Goal: Task Accomplishment & Management: Manage account settings

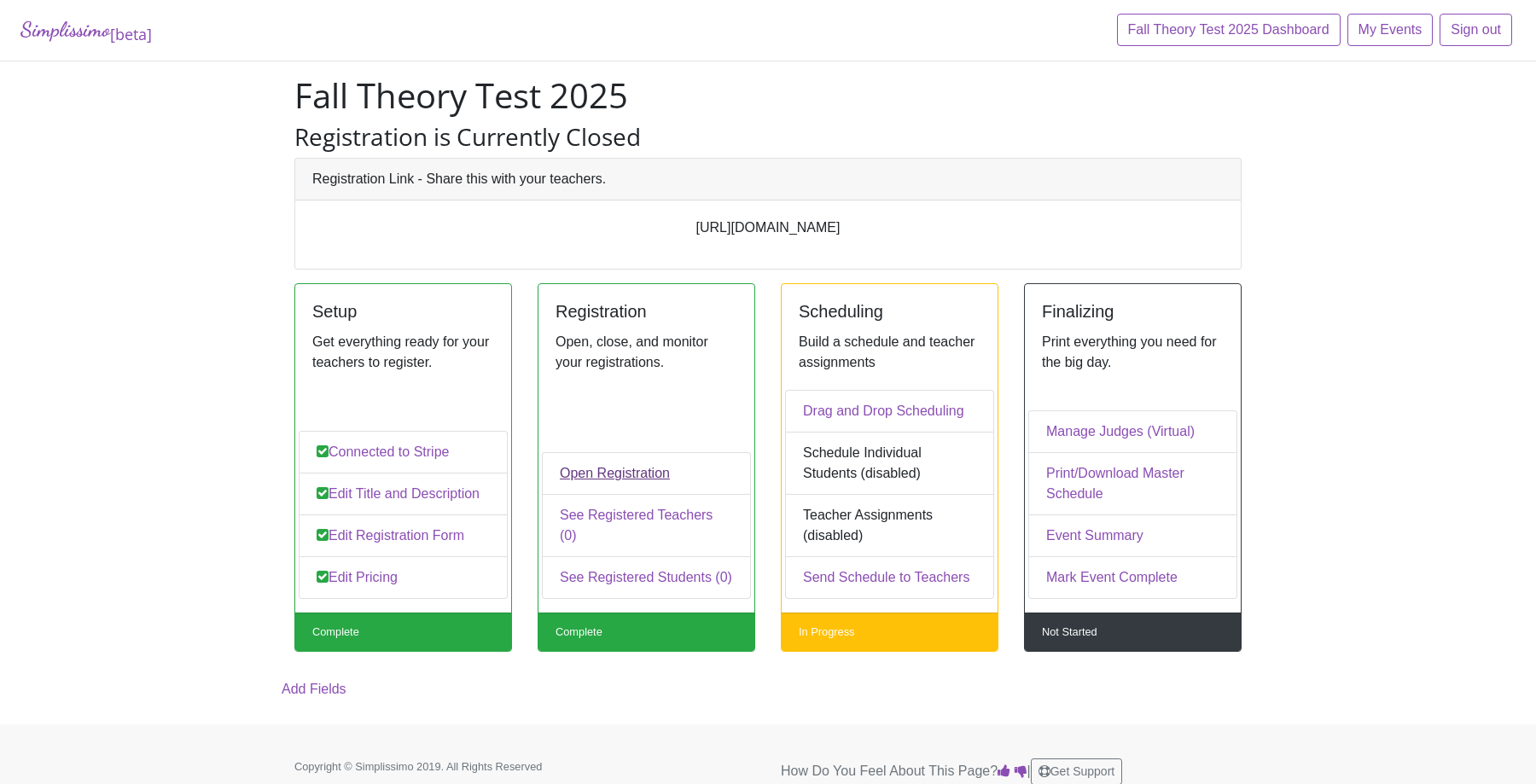
click at [635, 459] on link "Open Registration" at bounding box center [647, 473] width 209 height 43
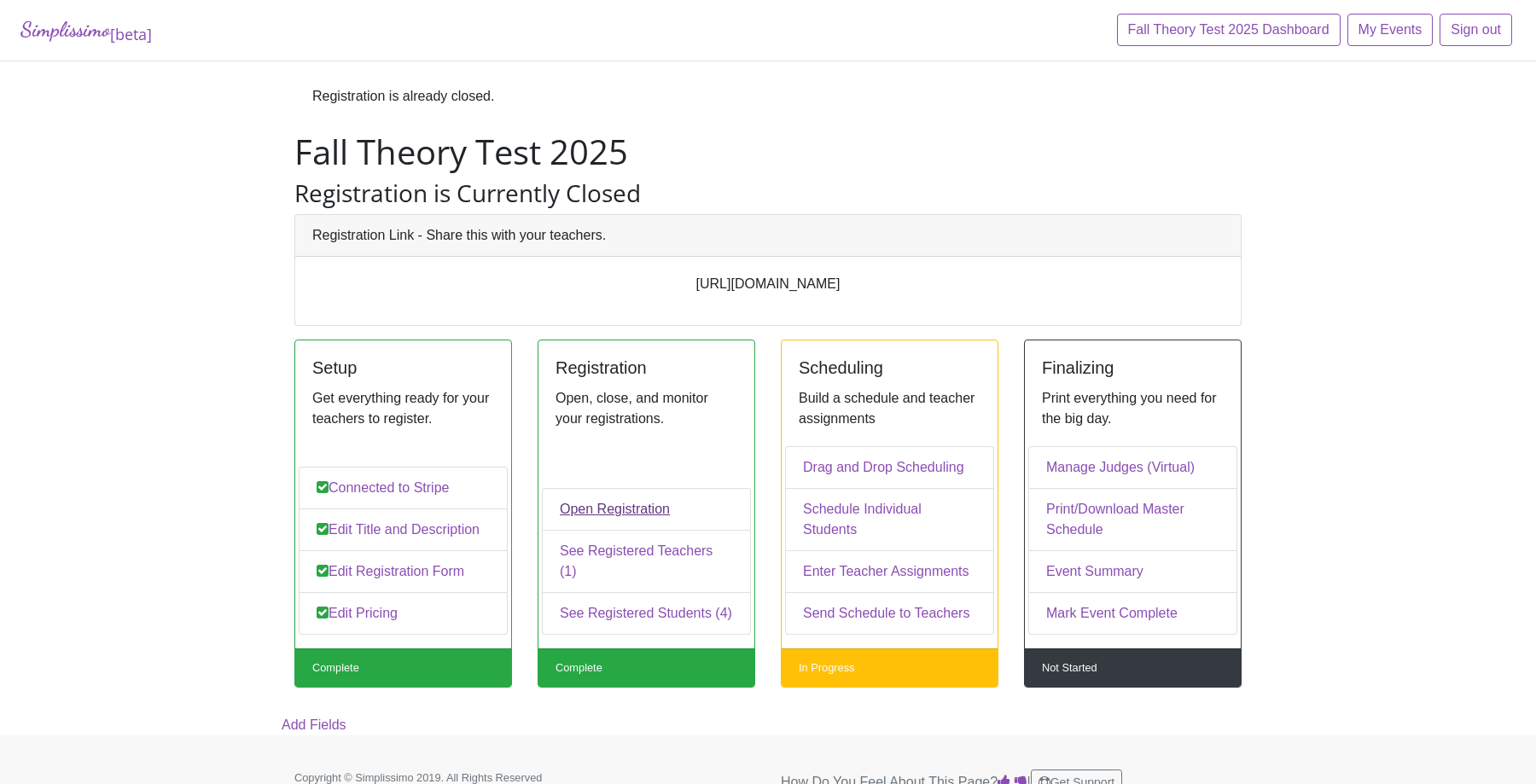
click at [592, 506] on link "Open Registration" at bounding box center [647, 509] width 209 height 43
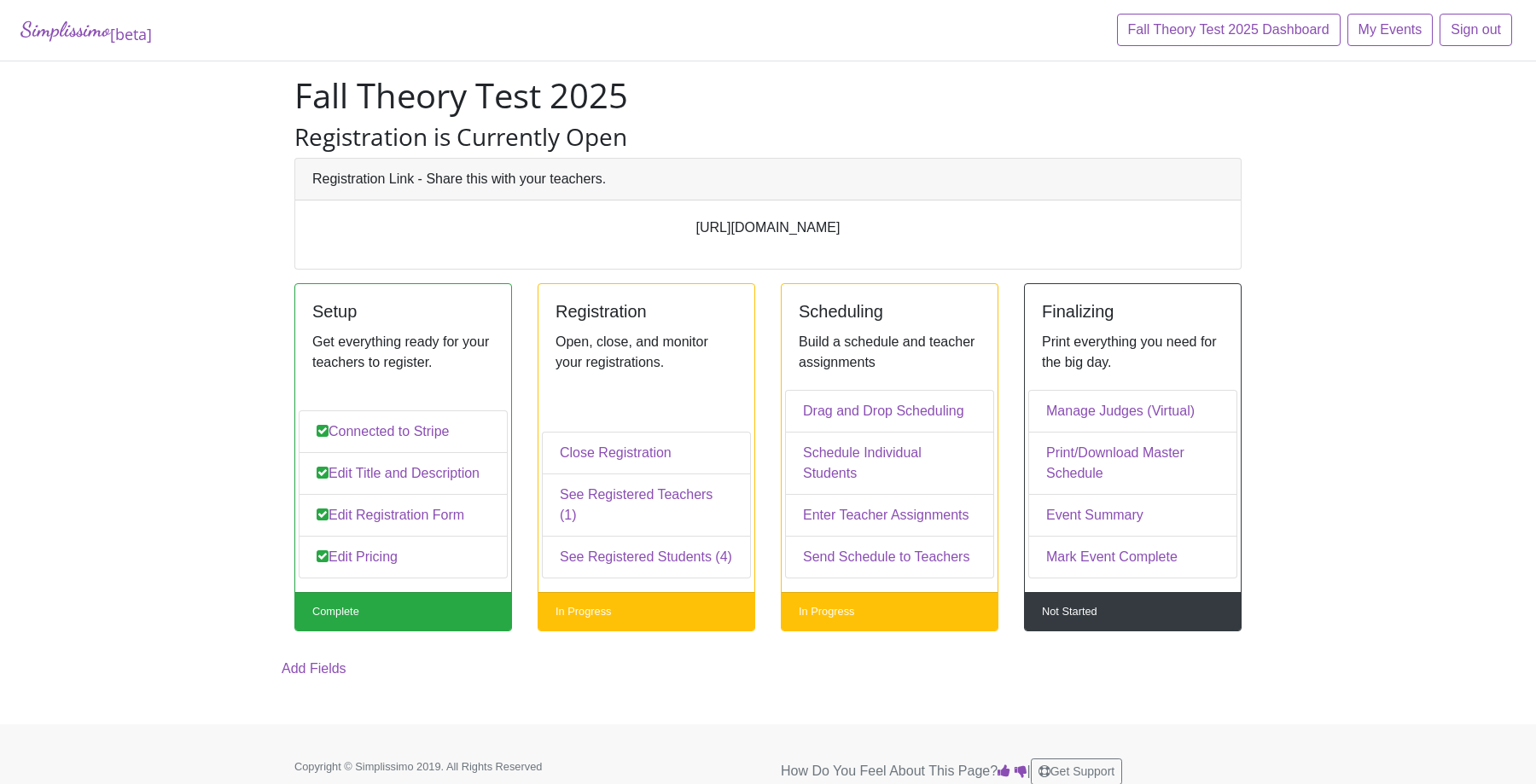
click at [865, 238] on p "[URL][DOMAIN_NAME]" at bounding box center [768, 228] width 912 height 21
copy div "[URL][DOMAIN_NAME]"
